Goal: Find specific page/section: Find specific page/section

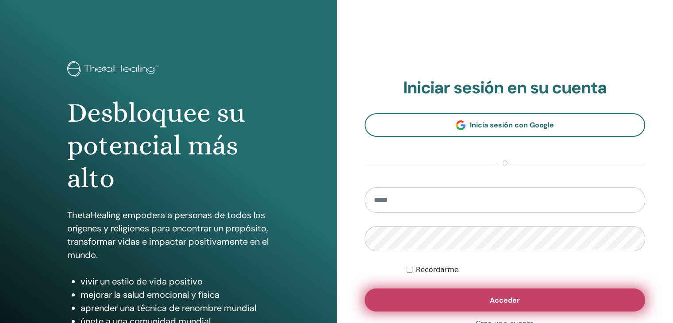
type input "**********"
click at [541, 295] on button "Acceder" at bounding box center [505, 300] width 281 height 23
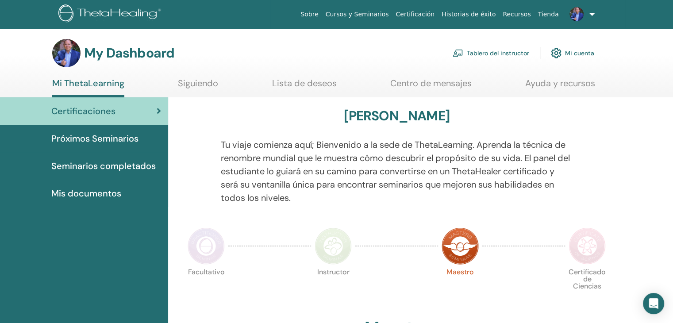
click at [475, 51] on link "Tablero del instructor" at bounding box center [491, 52] width 77 height 19
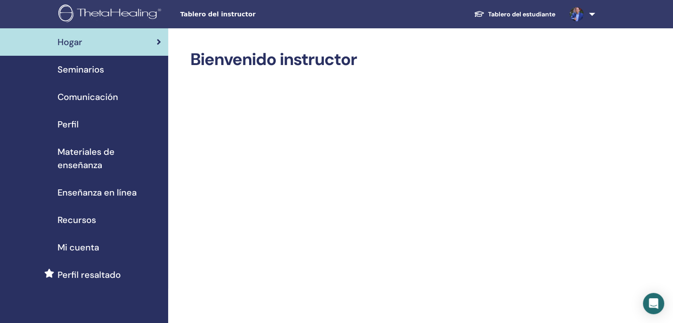
click at [88, 73] on span "Seminarios" at bounding box center [81, 69] width 46 height 13
